Goal: Register for event/course

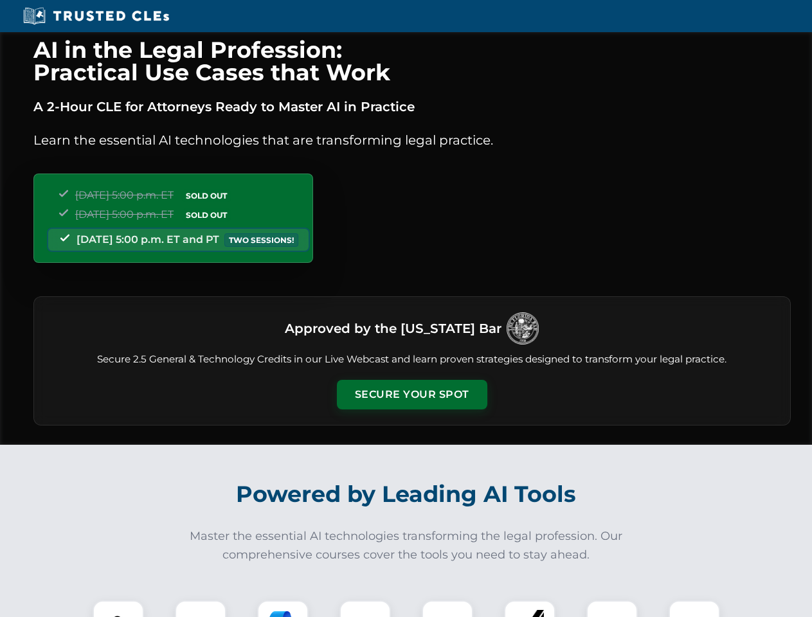
click at [411, 395] on button "Secure Your Spot" at bounding box center [412, 395] width 150 height 30
click at [118, 609] on img at bounding box center [118, 625] width 37 height 37
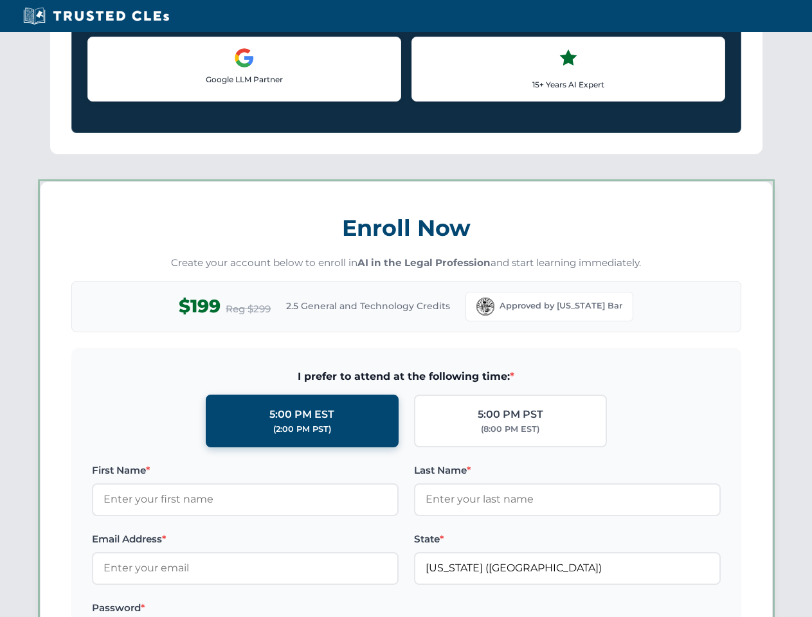
click at [283, 609] on label "Password *" at bounding box center [245, 607] width 307 height 15
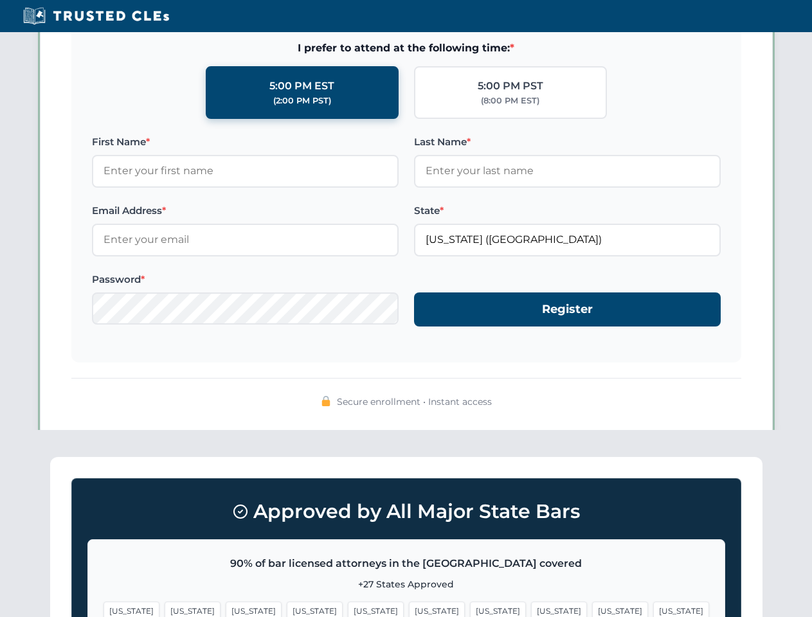
click at [592, 609] on span "[US_STATE]" at bounding box center [620, 611] width 56 height 19
